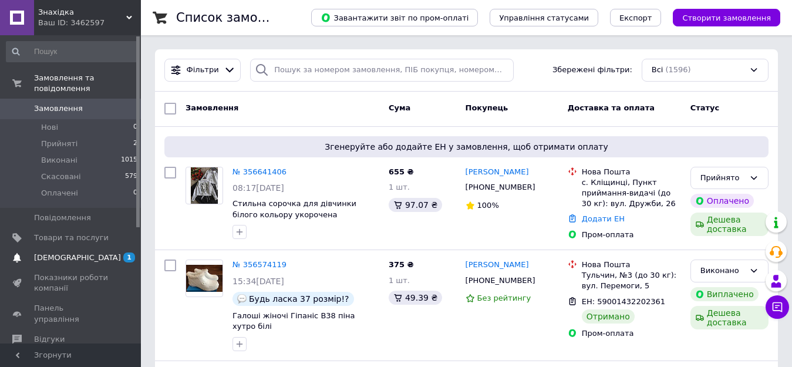
click at [49, 252] on span "[DEMOGRAPHIC_DATA]" at bounding box center [77, 257] width 87 height 11
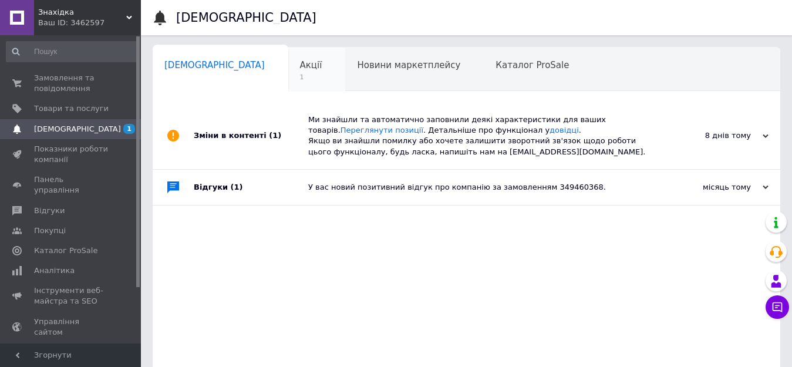
click at [288, 70] on div "Акції 1" at bounding box center [317, 70] width 58 height 45
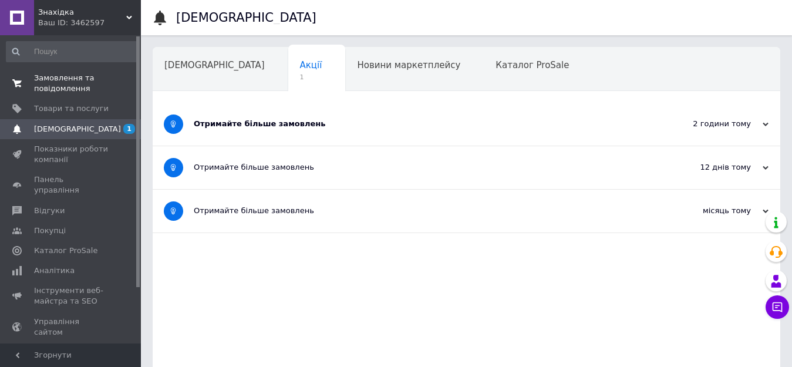
click at [63, 74] on span "Замовлення та повідомлення" at bounding box center [71, 83] width 75 height 21
